Goal: Task Accomplishment & Management: Manage account settings

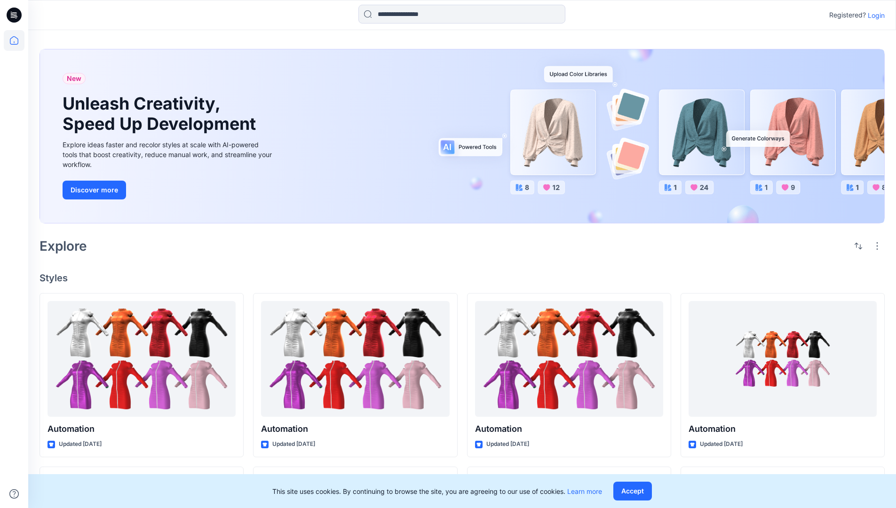
click at [874, 15] on p "Login" at bounding box center [876, 15] width 17 height 10
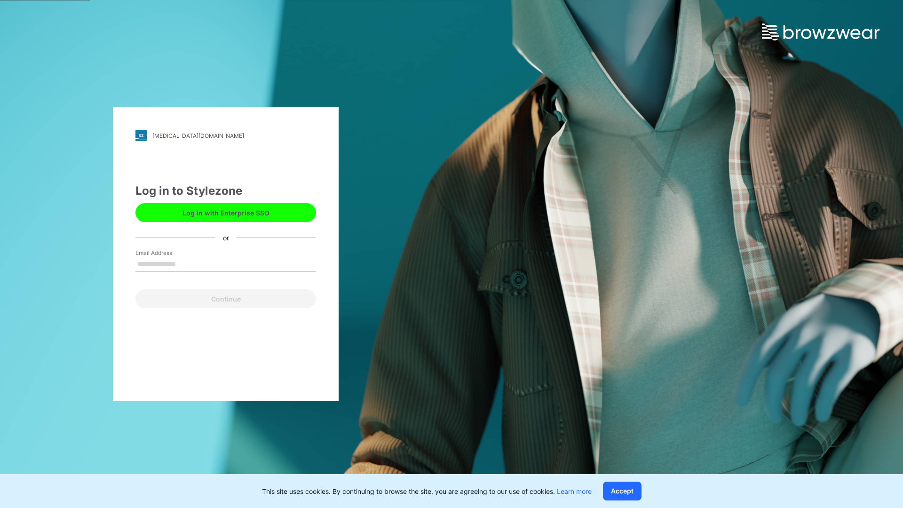
click at [186, 263] on input "Email Address" at bounding box center [225, 264] width 181 height 14
type input "**********"
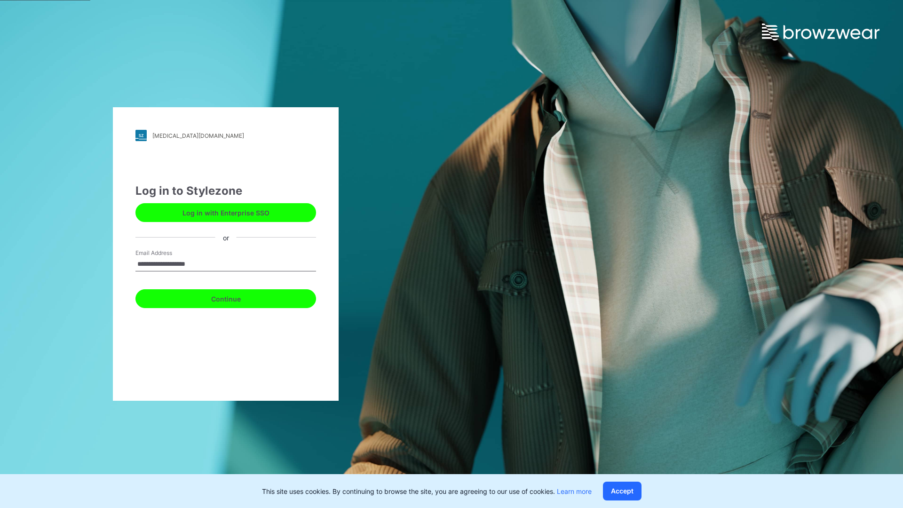
click at [236, 297] on button "Continue" at bounding box center [225, 298] width 181 height 19
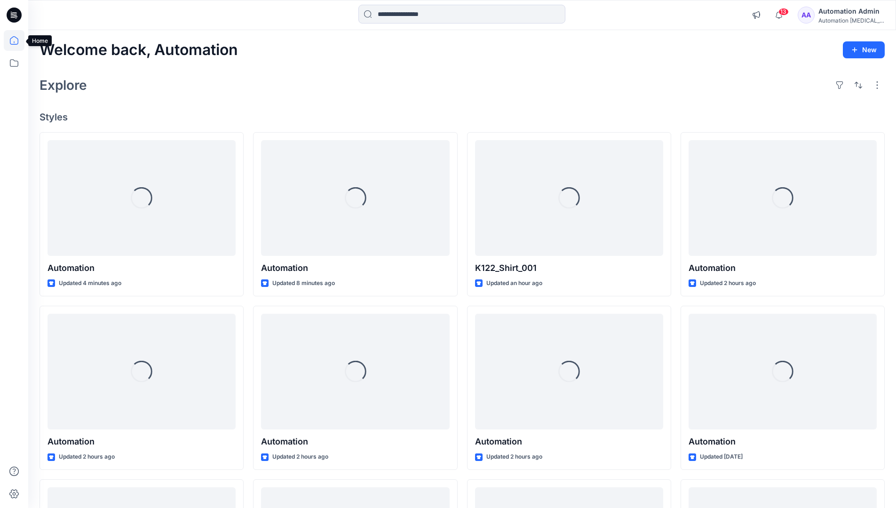
click at [18, 40] on icon at bounding box center [14, 40] width 8 height 8
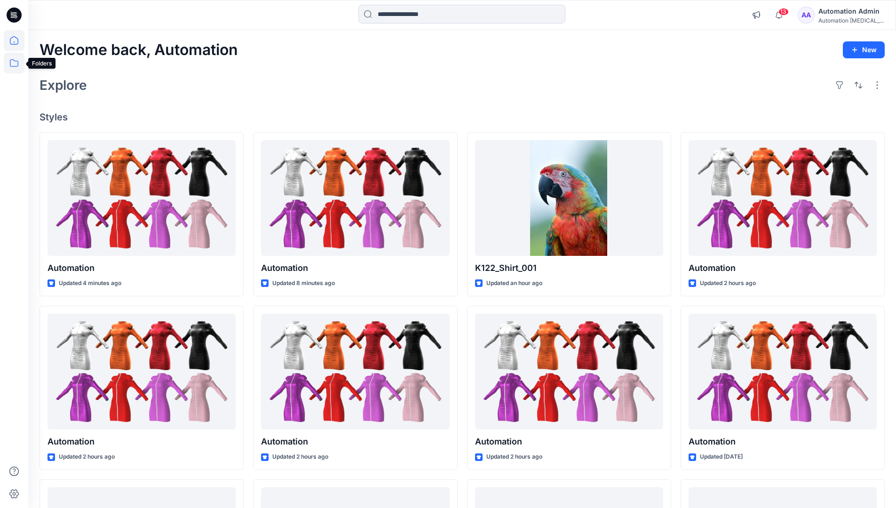
click at [15, 63] on icon at bounding box center [14, 63] width 21 height 21
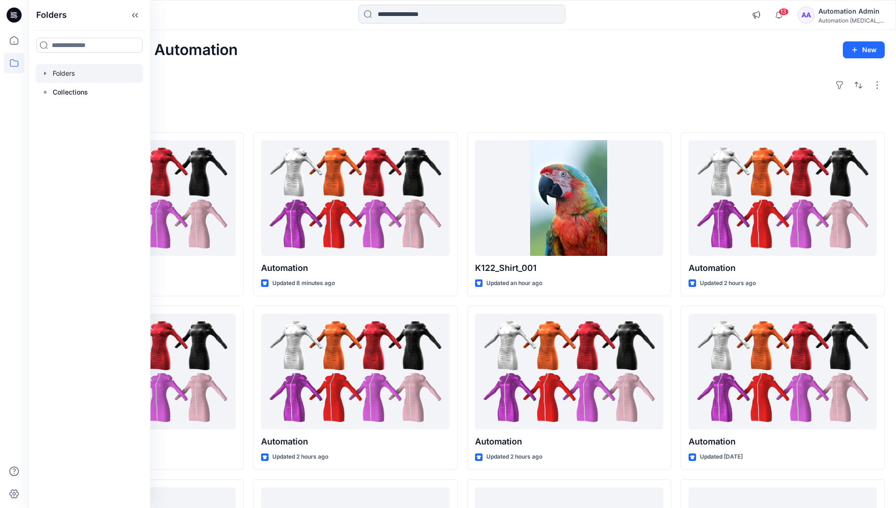
click at [59, 71] on div at bounding box center [89, 73] width 107 height 19
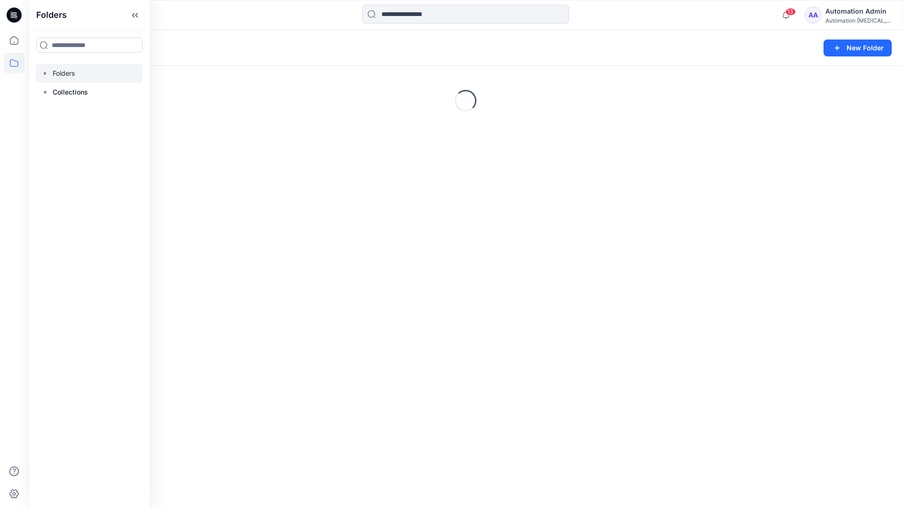
click at [473, 277] on div "Folders New Folder Loading..." at bounding box center [465, 269] width 875 height 478
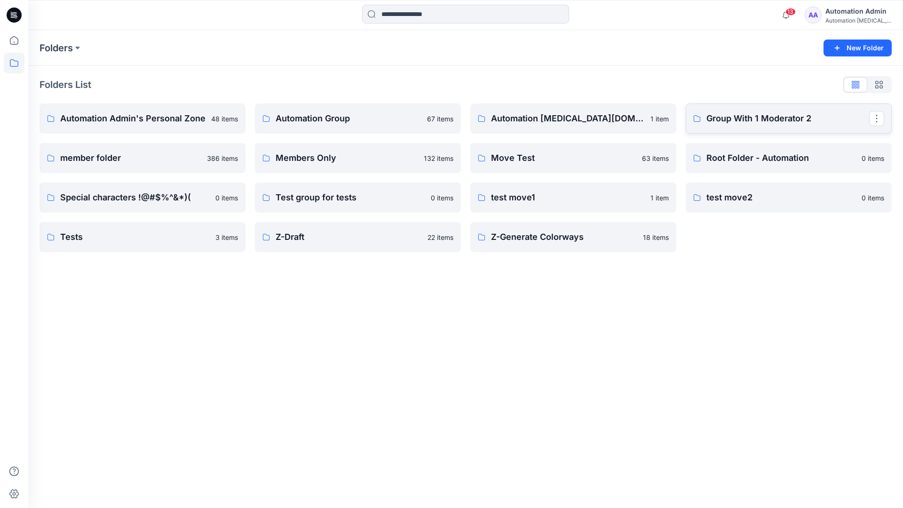
click at [727, 120] on p "Group With 1 Moderator 2" at bounding box center [787, 118] width 163 height 13
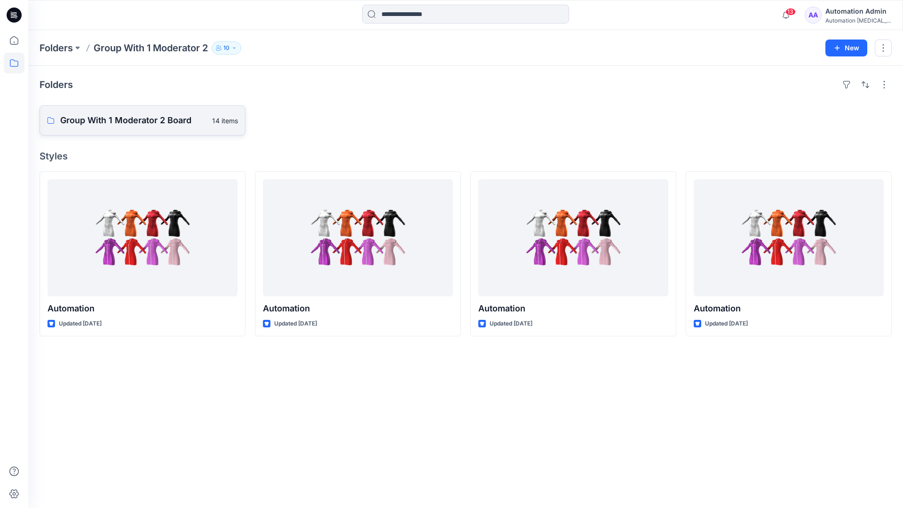
click at [146, 120] on p "Group With 1 Moderator 2 Board" at bounding box center [133, 120] width 146 height 13
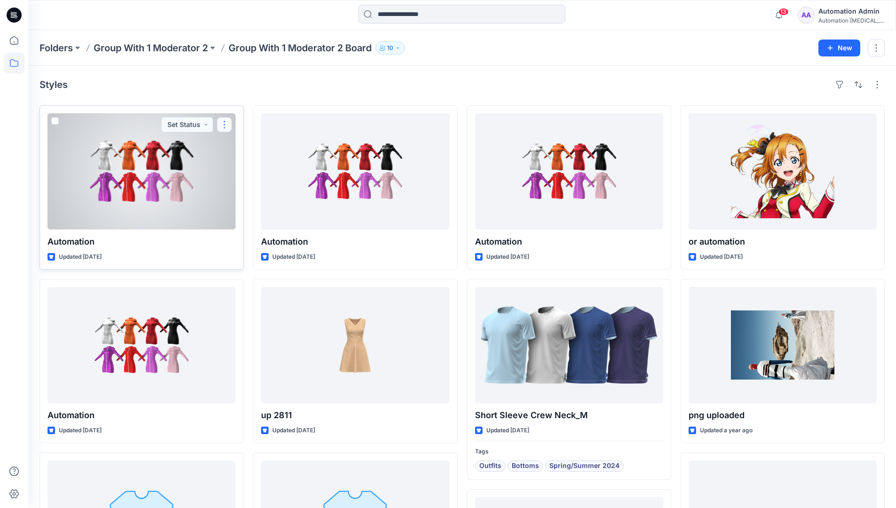
click at [223, 128] on button "button" at bounding box center [224, 124] width 15 height 15
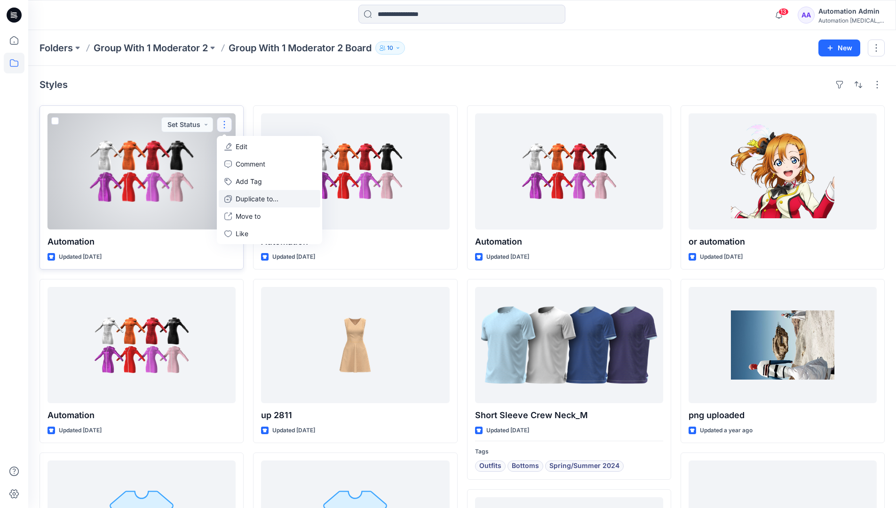
click at [259, 195] on p "Duplicate to..." at bounding box center [257, 199] width 43 height 10
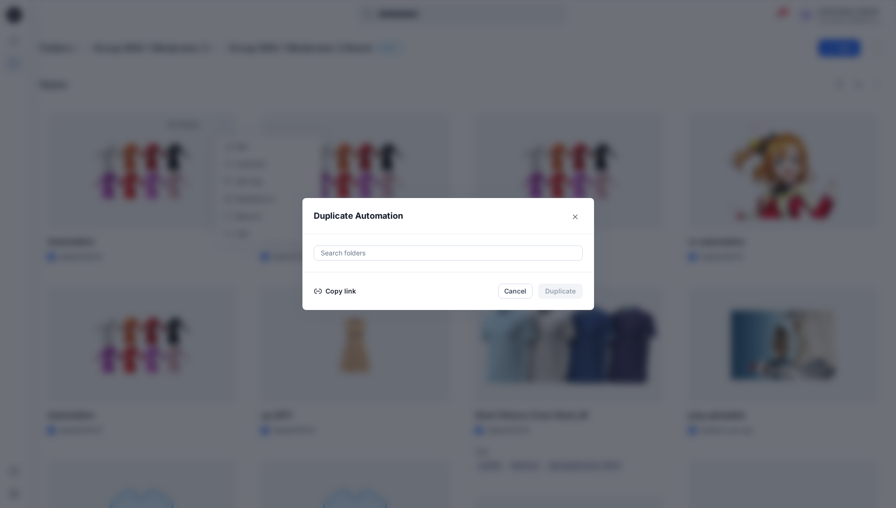
click at [389, 250] on div at bounding box center [448, 252] width 257 height 11
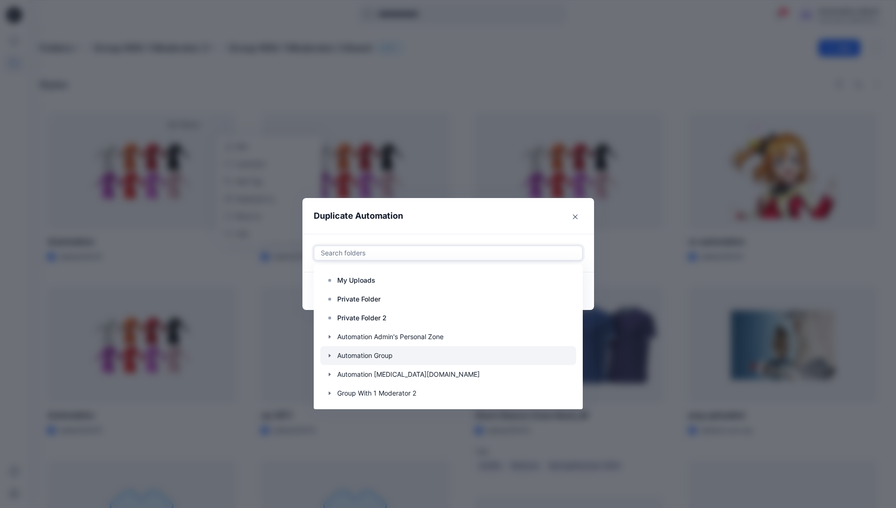
click at [333, 355] on icon "button" at bounding box center [330, 356] width 8 height 8
click at [365, 370] on p "Automation Board" at bounding box center [375, 374] width 56 height 11
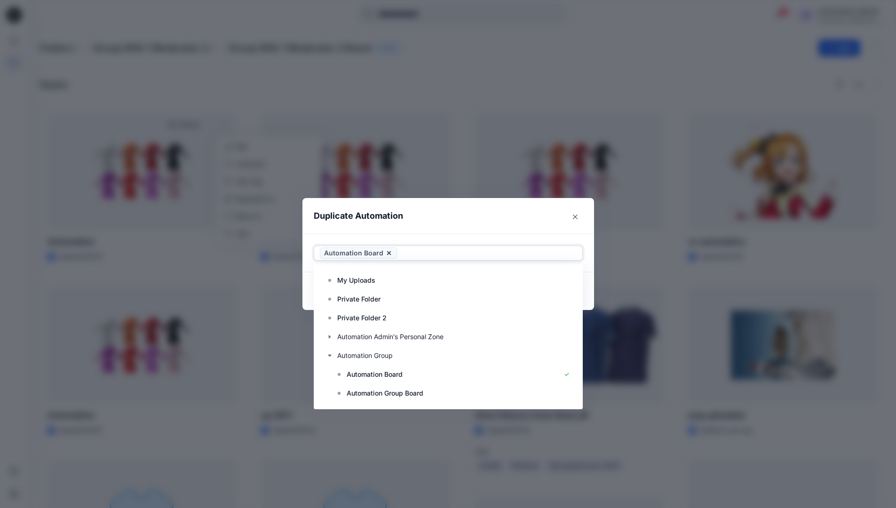
click at [503, 214] on header "Duplicate Automation" at bounding box center [438, 216] width 273 height 36
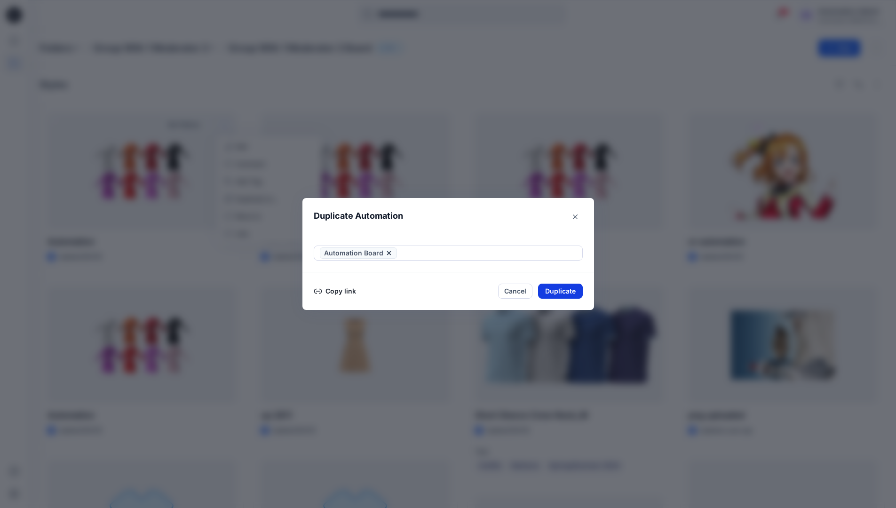
click at [565, 291] on button "Duplicate" at bounding box center [560, 291] width 45 height 15
click at [572, 290] on button "Close" at bounding box center [567, 291] width 31 height 15
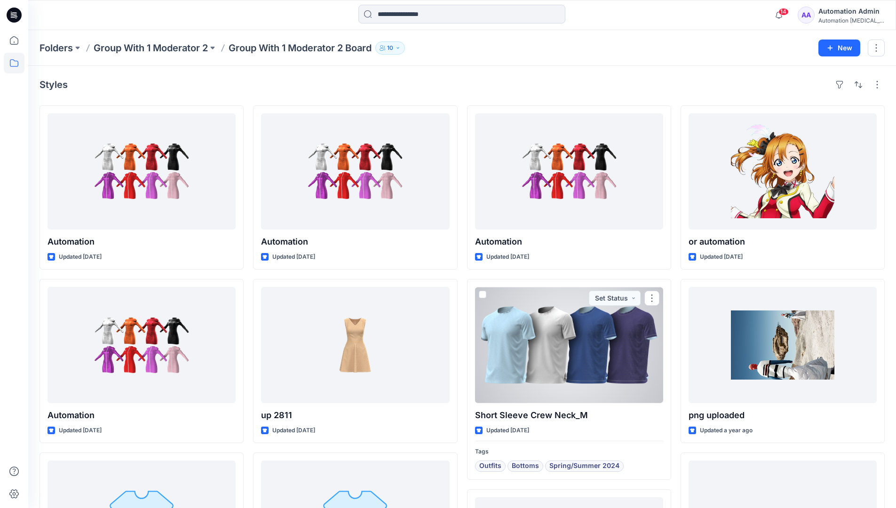
click at [15, 63] on icon at bounding box center [14, 63] width 21 height 21
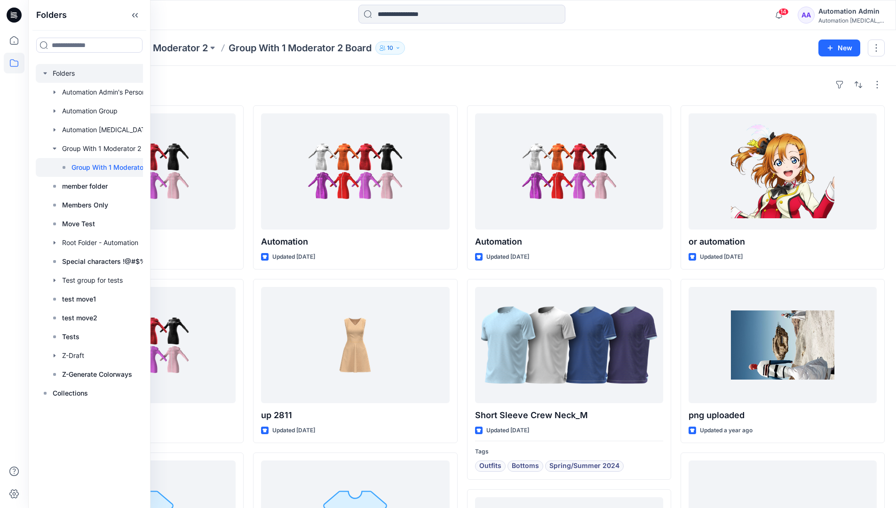
click at [62, 73] on div at bounding box center [106, 73] width 141 height 19
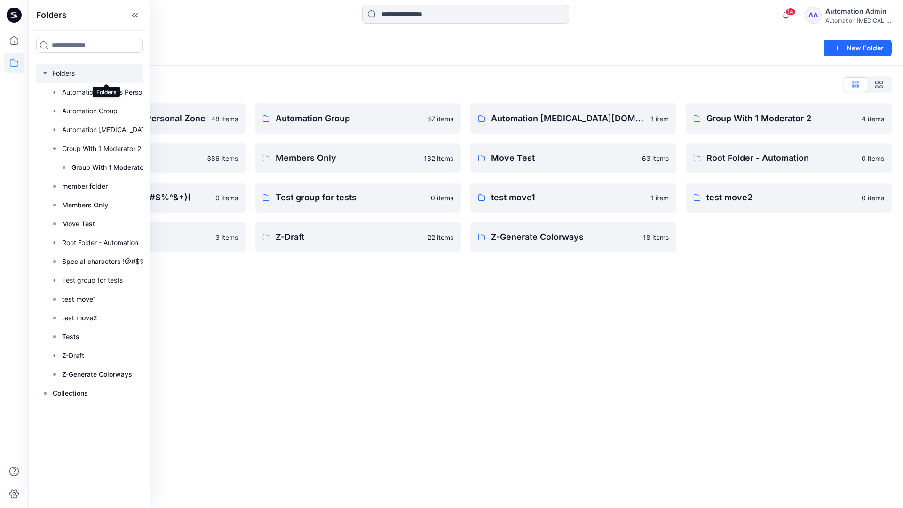
click at [490, 309] on div "Folders New Folder Folders List Automation Admin's Personal Zone 48 items membe…" at bounding box center [465, 269] width 875 height 478
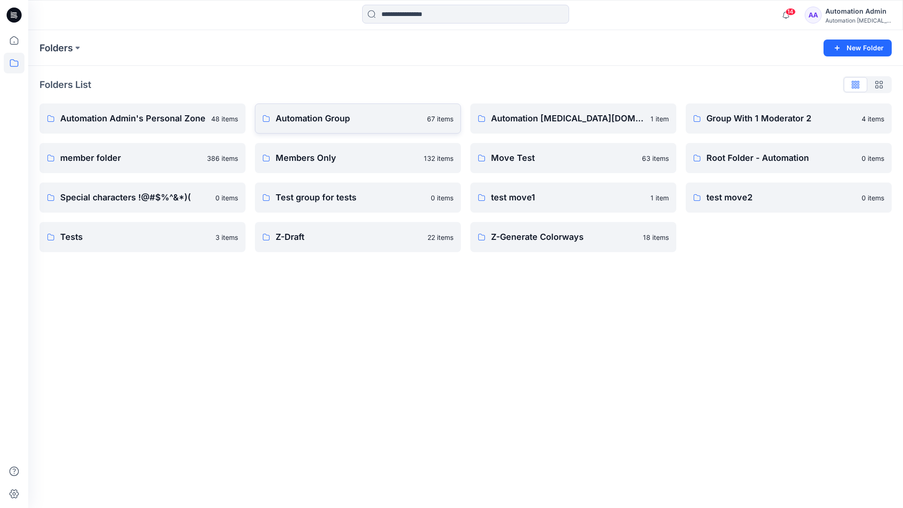
click at [335, 123] on p "Automation Group" at bounding box center [349, 118] width 146 height 13
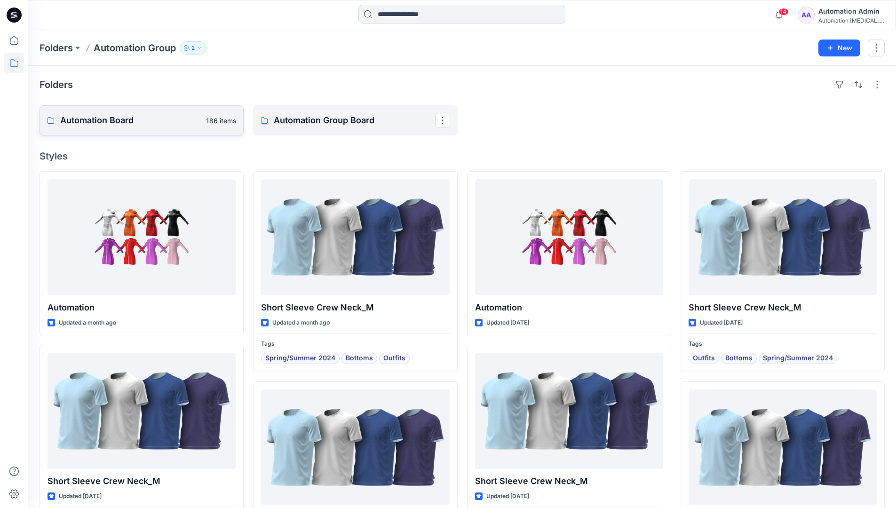
click at [160, 128] on link "Automation Board 186 items" at bounding box center [141, 120] width 204 height 30
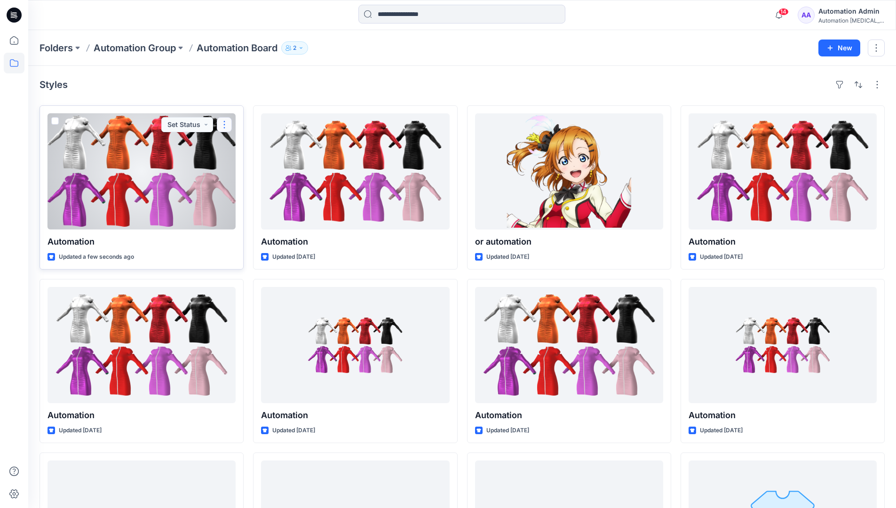
click at [225, 124] on button "button" at bounding box center [224, 124] width 15 height 15
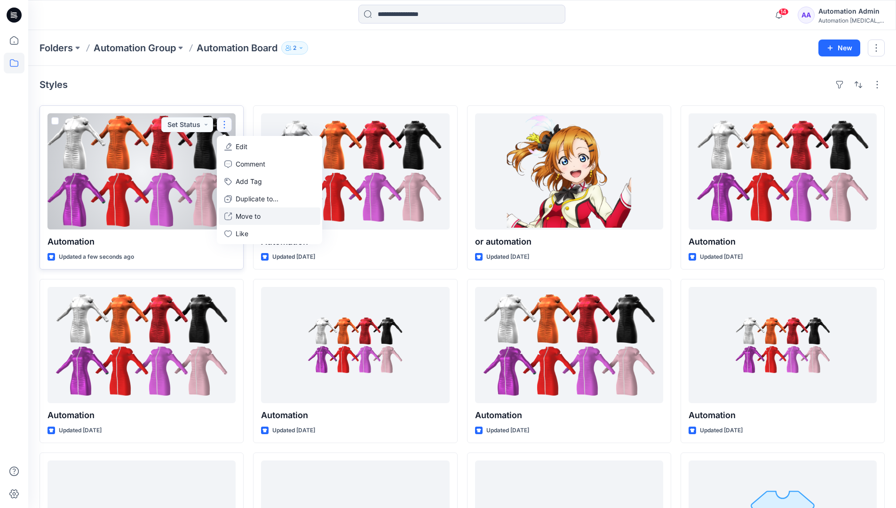
click at [246, 216] on p "Move to" at bounding box center [248, 216] width 25 height 10
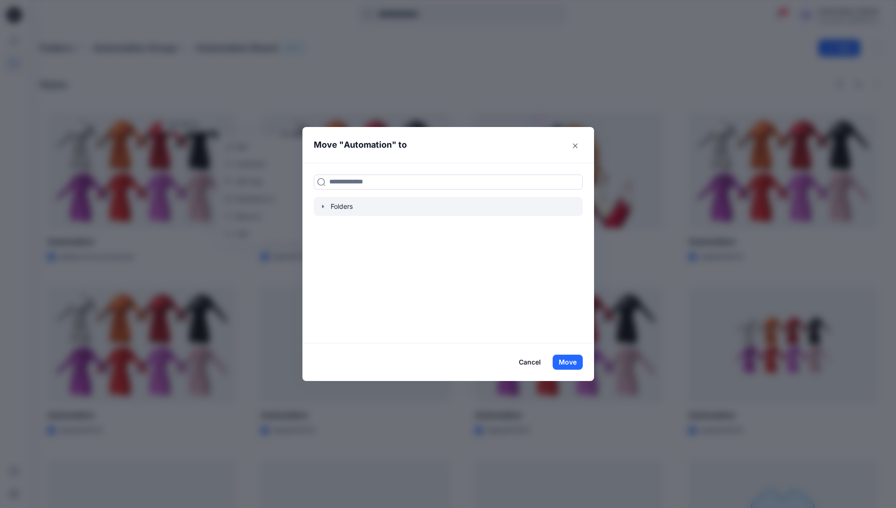
click at [323, 205] on icon "button" at bounding box center [323, 206] width 2 height 3
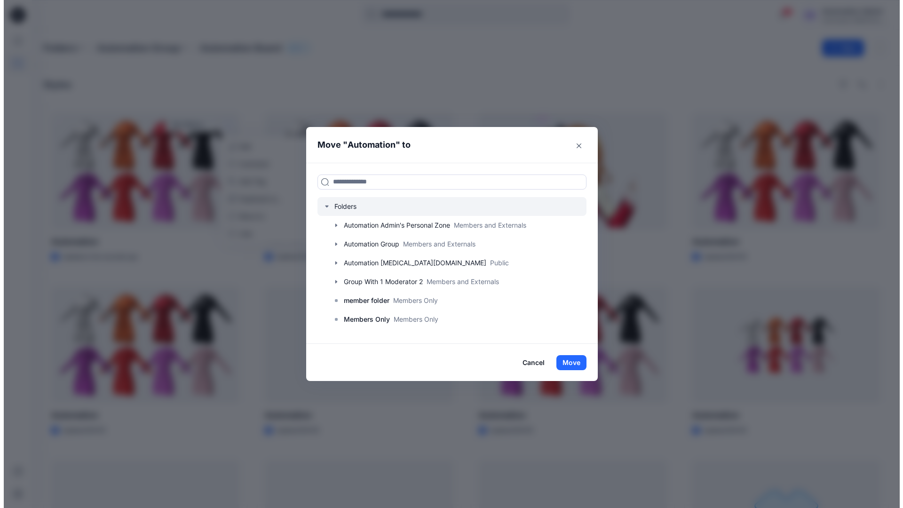
scroll to position [74, 0]
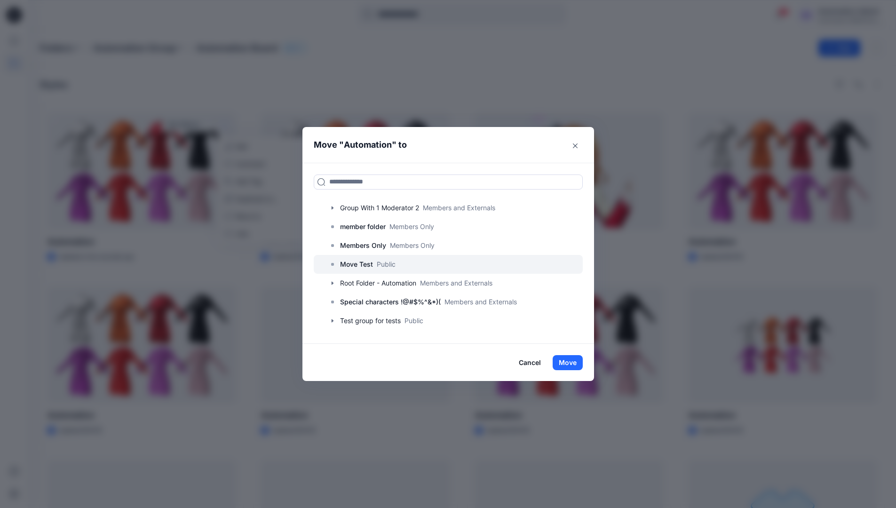
click at [362, 266] on p "Move Test" at bounding box center [356, 264] width 33 height 11
click at [575, 359] on button "Move" at bounding box center [567, 362] width 30 height 15
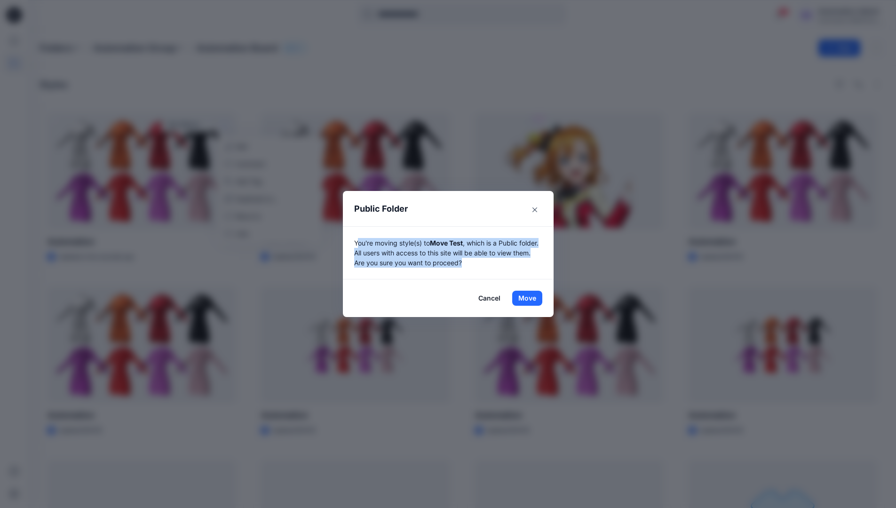
drag, startPoint x: 575, startPoint y: 359, endPoint x: 519, endPoint y: 260, distance: 113.9
click at [519, 260] on p "You're moving style(s) to Move Test , which is a Public folder. All users with …" at bounding box center [448, 253] width 188 height 30
click at [530, 298] on button "Move" at bounding box center [527, 298] width 30 height 15
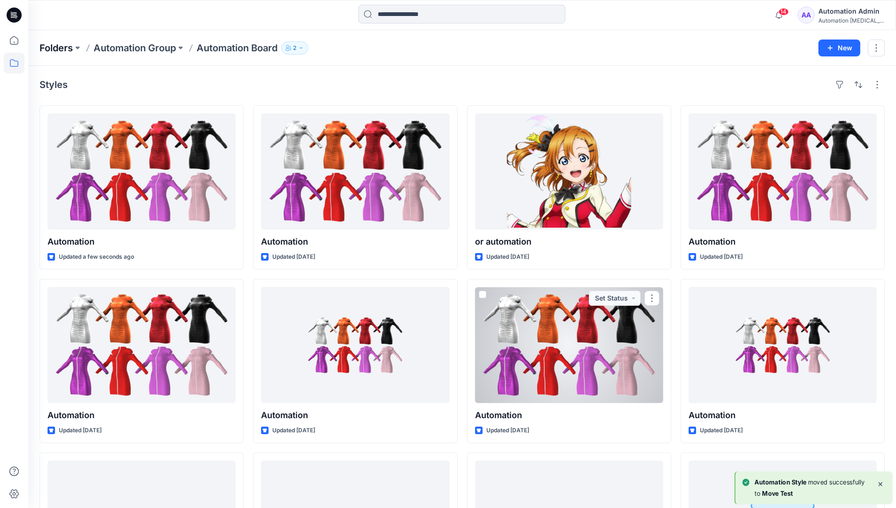
click at [55, 47] on p "Folders" at bounding box center [55, 47] width 33 height 13
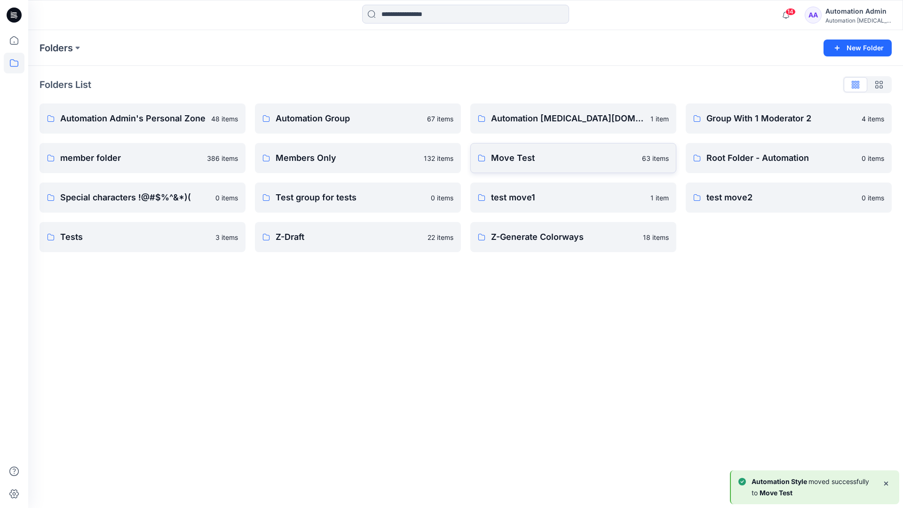
click at [531, 160] on p "Move Test" at bounding box center [563, 157] width 145 height 13
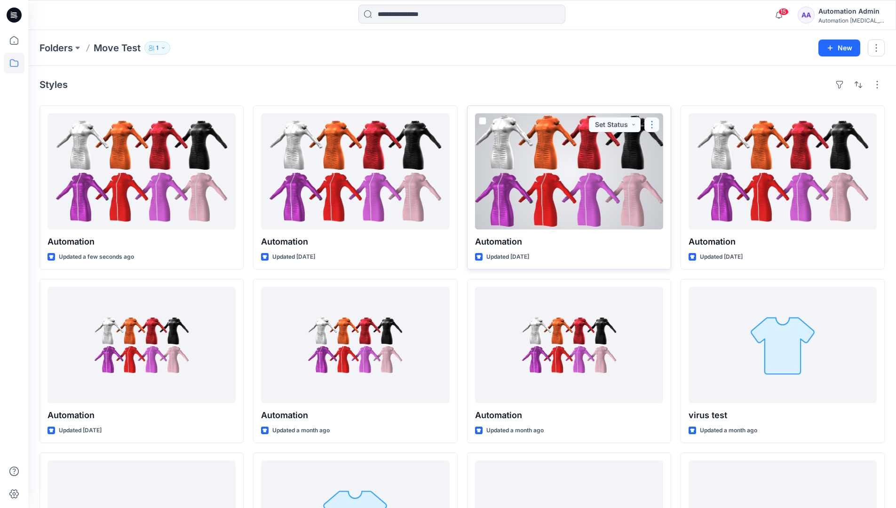
click at [648, 128] on button "button" at bounding box center [651, 124] width 15 height 15
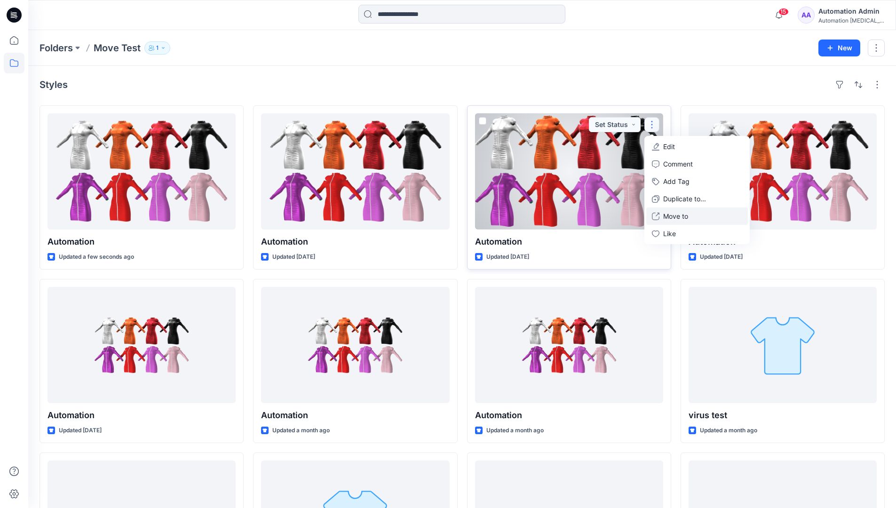
click at [678, 214] on p "Move to" at bounding box center [675, 216] width 25 height 10
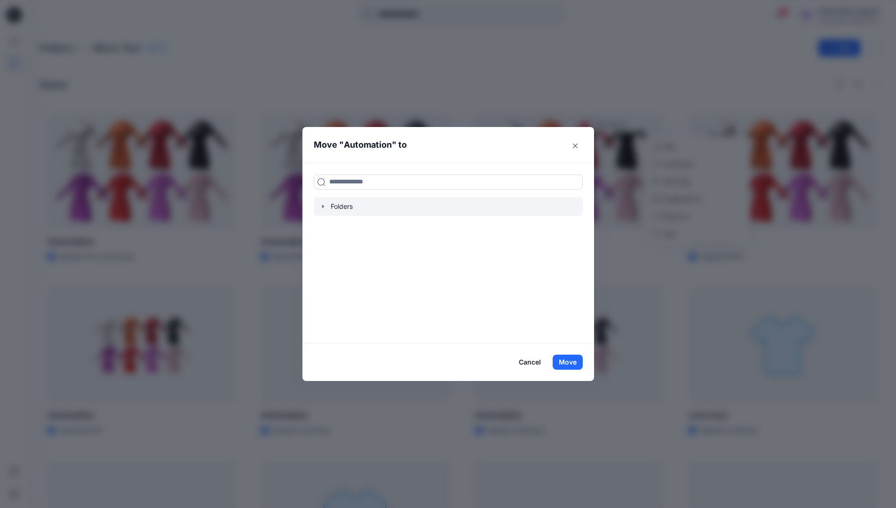
click at [323, 206] on icon "button" at bounding box center [323, 206] width 2 height 3
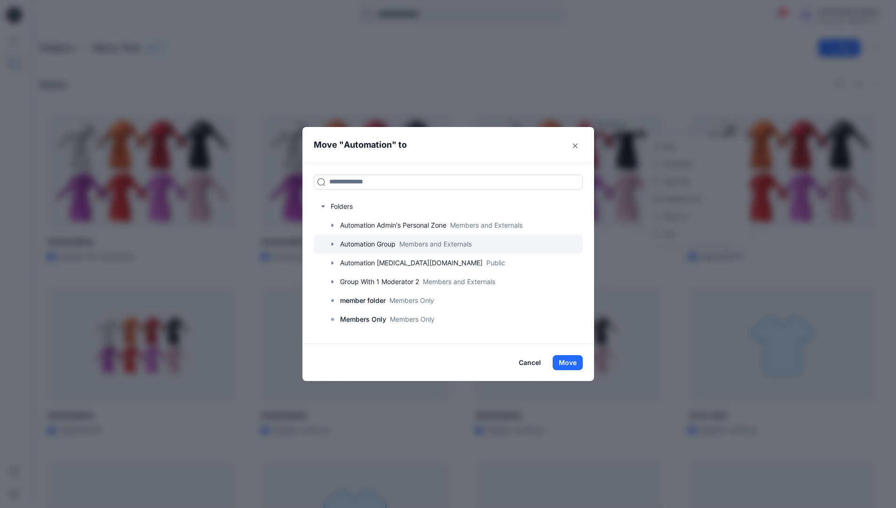
click at [333, 244] on icon "button" at bounding box center [332, 243] width 2 height 3
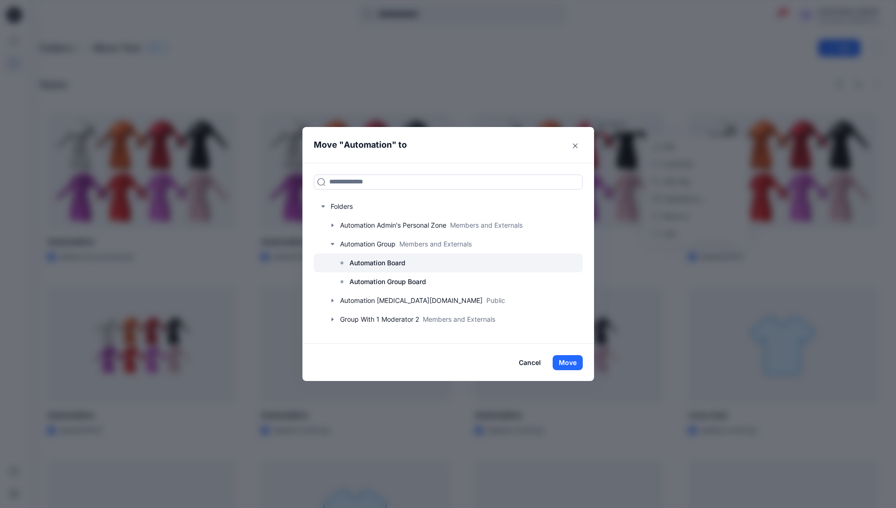
click at [373, 264] on p "Automation Board" at bounding box center [377, 262] width 56 height 11
click at [569, 358] on button "Move" at bounding box center [567, 362] width 30 height 15
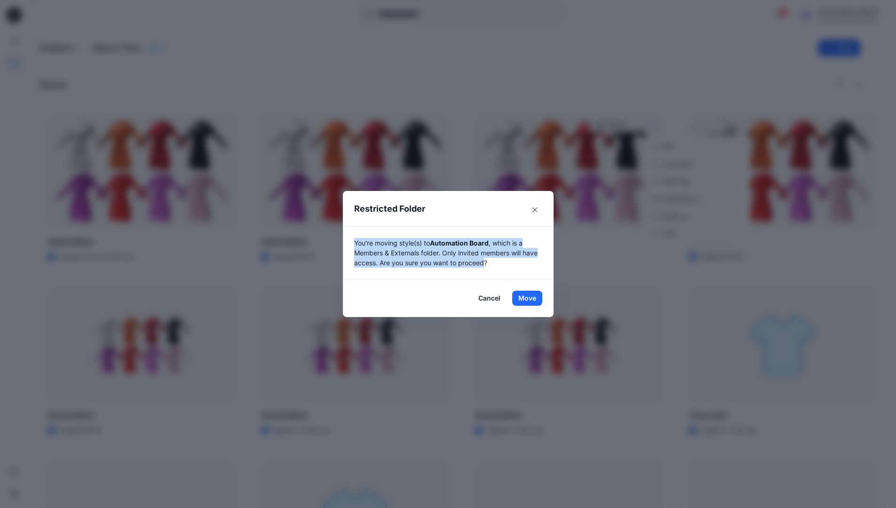
drag, startPoint x: 569, startPoint y: 358, endPoint x: 489, endPoint y: 264, distance: 123.5
click at [489, 264] on p "You're moving style(s) to Automation Board , which is a Members & Externals fol…" at bounding box center [448, 253] width 188 height 30
click at [530, 298] on button "Move" at bounding box center [527, 298] width 30 height 15
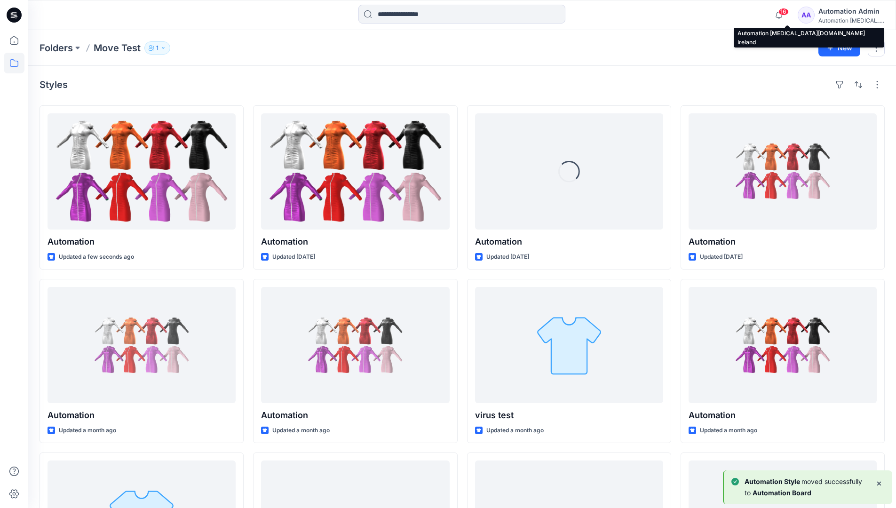
click at [841, 22] on div "Automation [MEDICAL_DATA]..." at bounding box center [851, 20] width 66 height 7
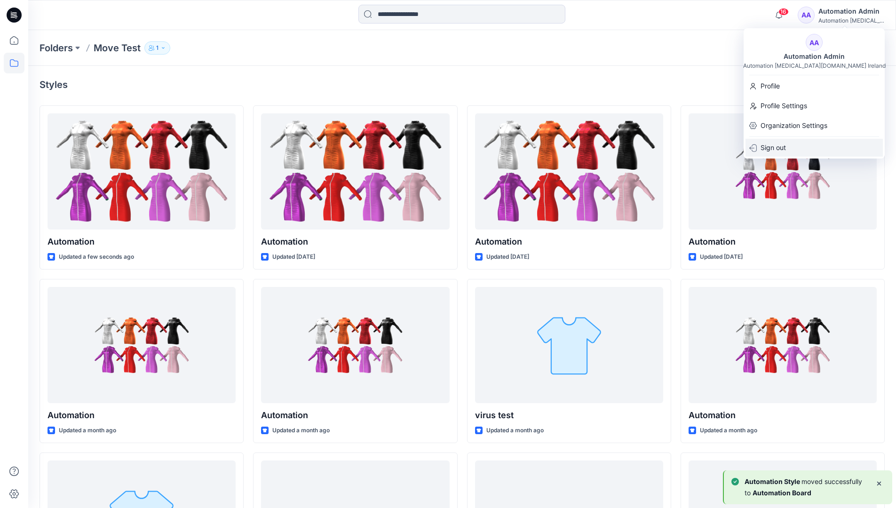
click at [793, 144] on div "Sign out" at bounding box center [813, 148] width 137 height 18
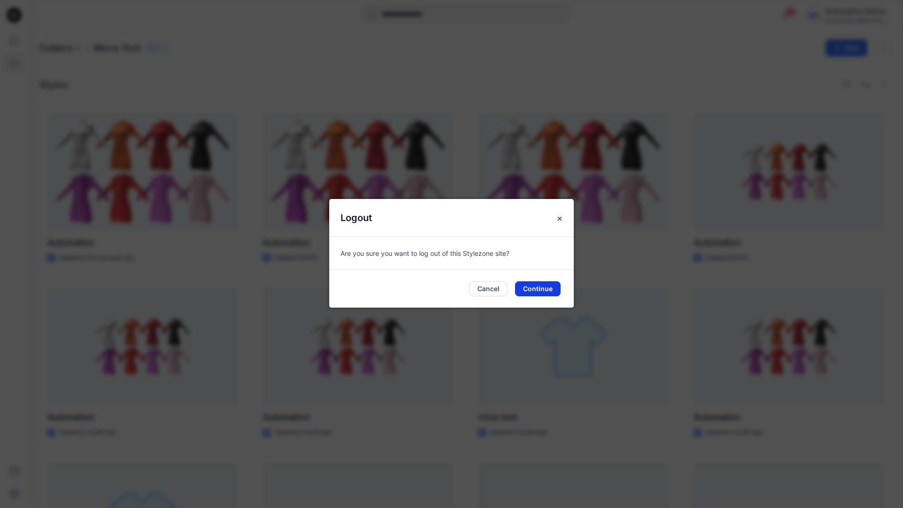
click at [531, 285] on button "Continue" at bounding box center [538, 288] width 46 height 15
